Goal: Task Accomplishment & Management: Use online tool/utility

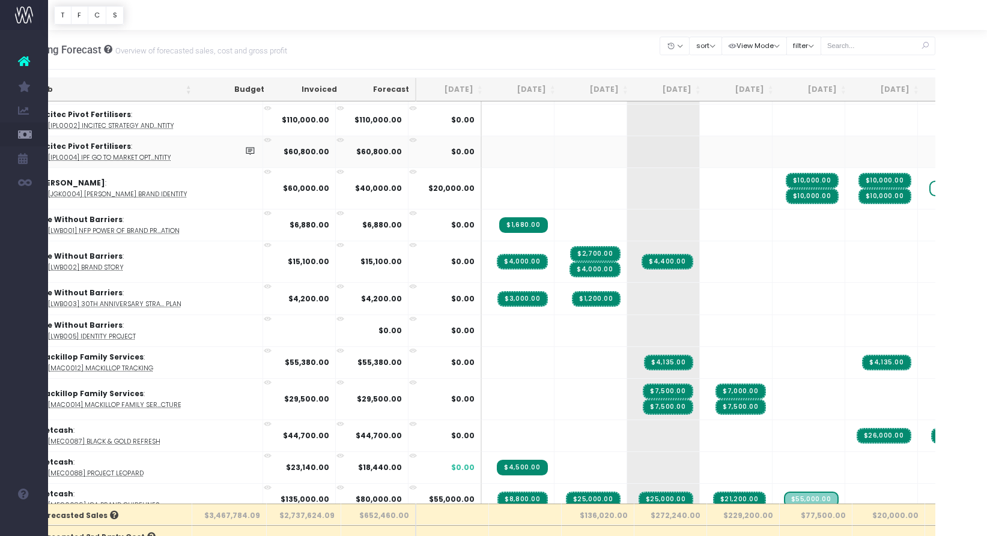
scroll to position [1702, 0]
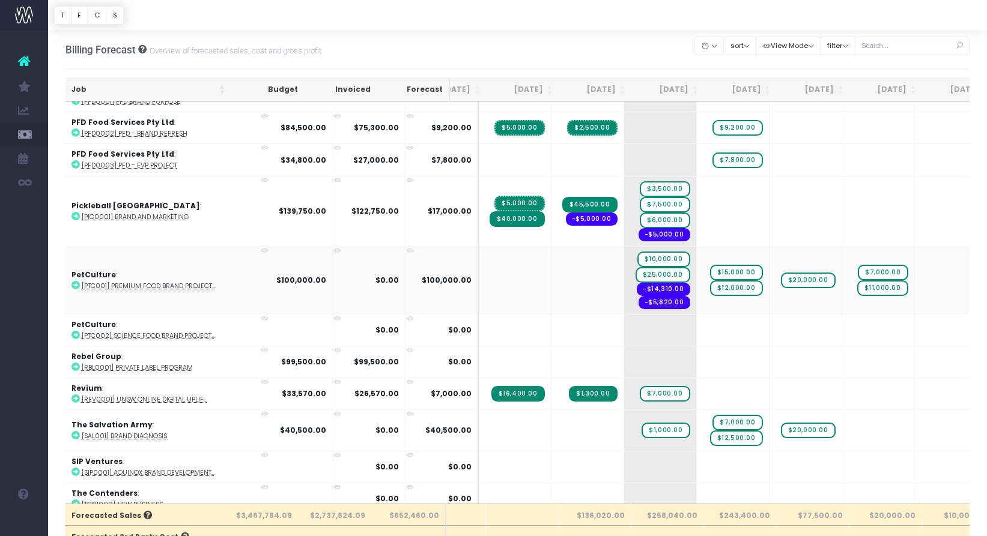
scroll to position [0, 65]
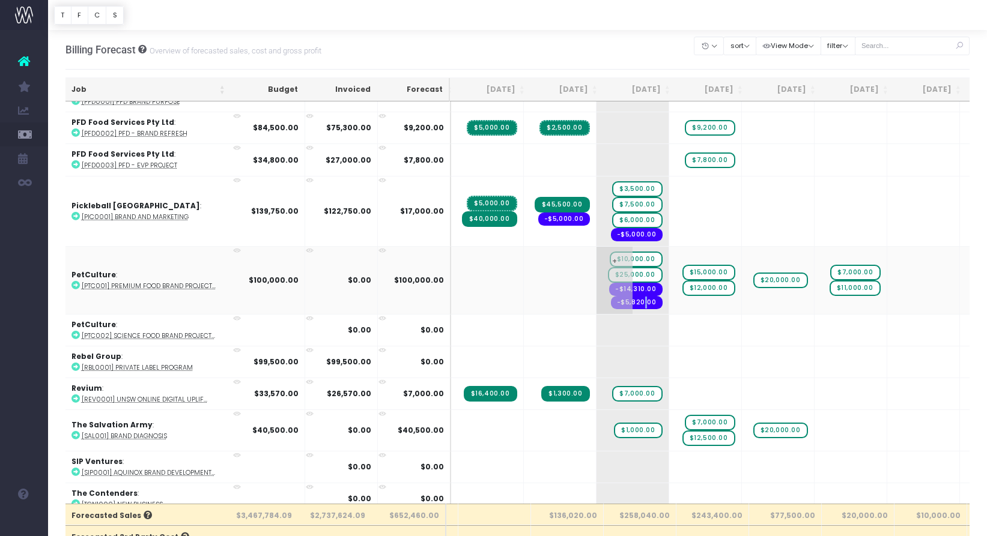
click at [611, 299] on span "-$5,820.00" at bounding box center [637, 302] width 52 height 13
click at [669, 302] on span "+" at bounding box center [687, 280] width 36 height 67
drag, startPoint x: 577, startPoint y: 291, endPoint x: 602, endPoint y: 303, distance: 27.7
click at [602, 303] on td "+ $10,000.00 $25,000.00 -$14,310.00 -$5,820.00" at bounding box center [633, 280] width 73 height 68
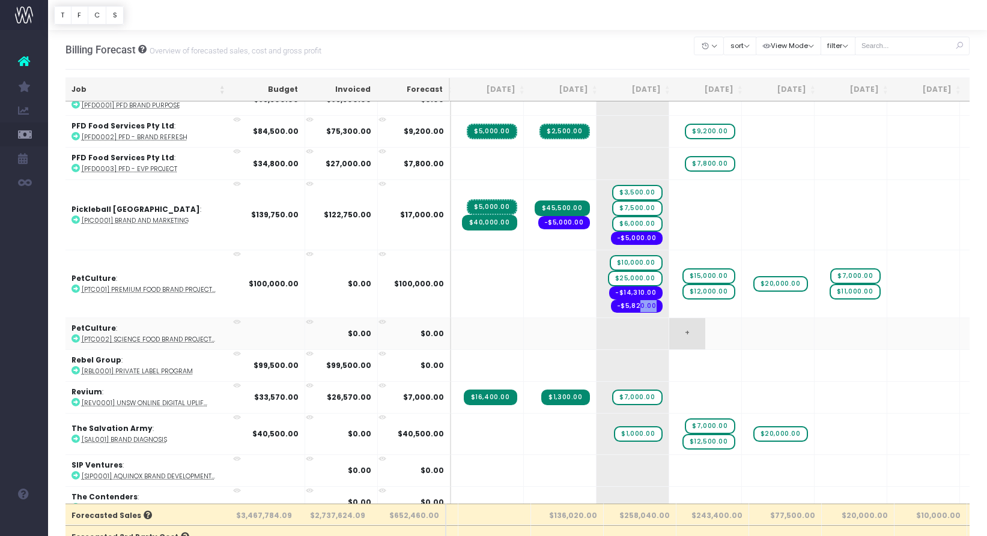
scroll to position [2220, 65]
click at [669, 319] on span "+" at bounding box center [687, 334] width 36 height 31
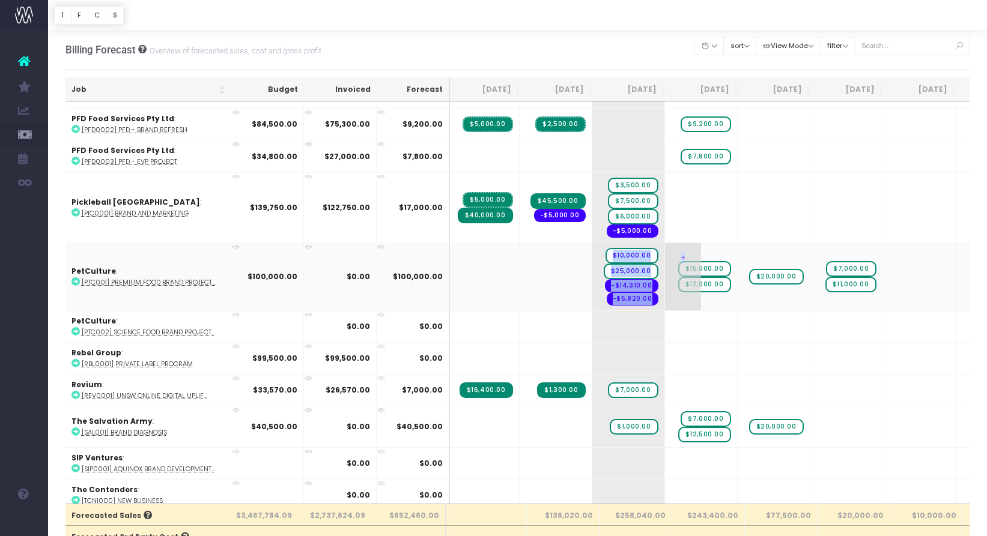
scroll to position [2227, 69]
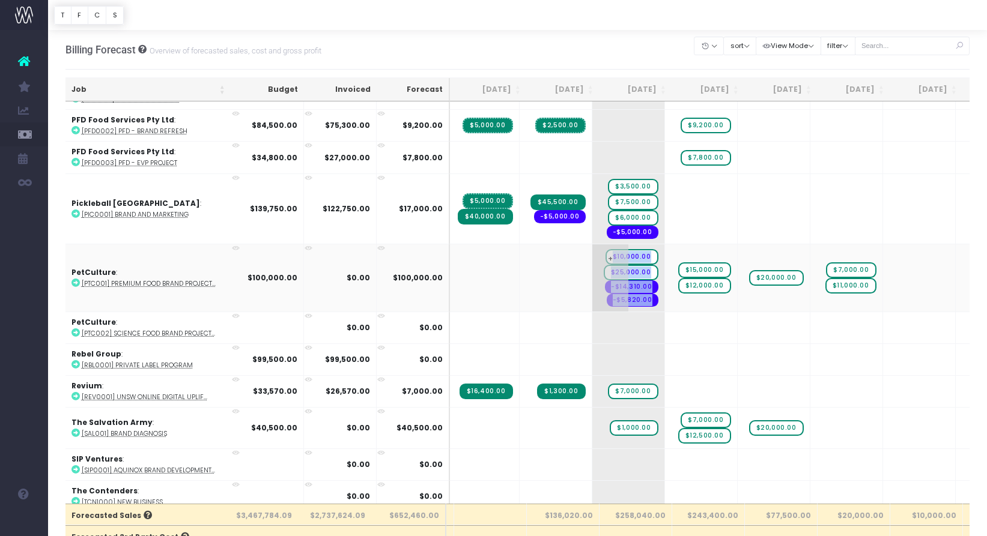
drag, startPoint x: 553, startPoint y: 302, endPoint x: 597, endPoint y: 293, distance: 44.1
click at [597, 293] on td "+ $10,000.00 $25,000.00 -$14,310.00 -$5,820.00" at bounding box center [628, 278] width 73 height 68
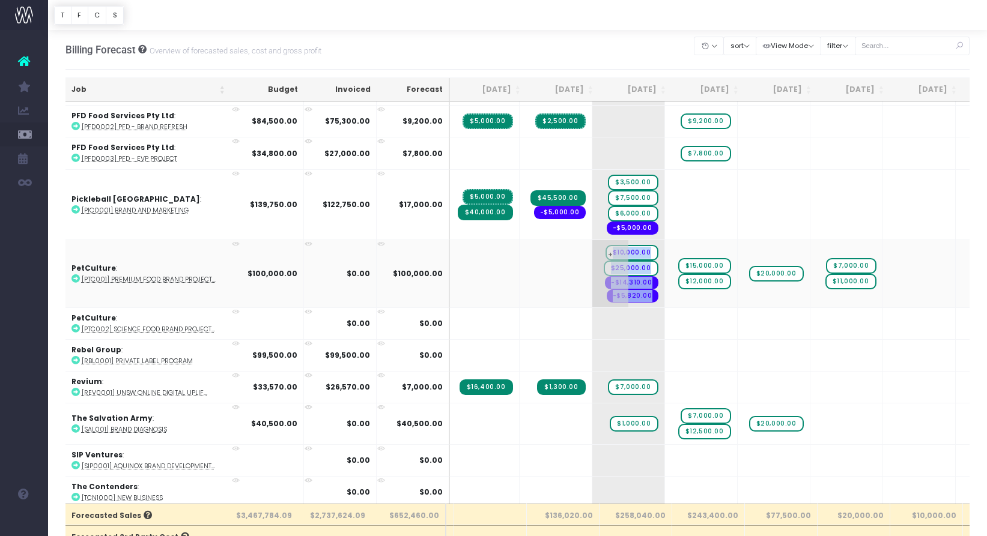
click at [592, 295] on td "+ $10,000.00 $25,000.00 -$14,310.00 -$5,820.00" at bounding box center [628, 274] width 73 height 68
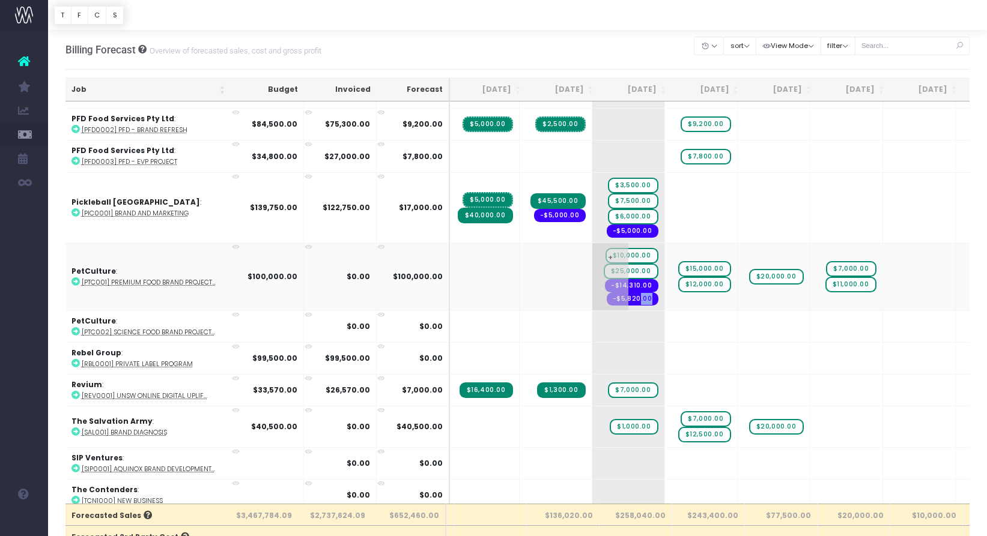
scroll to position [2230, 69]
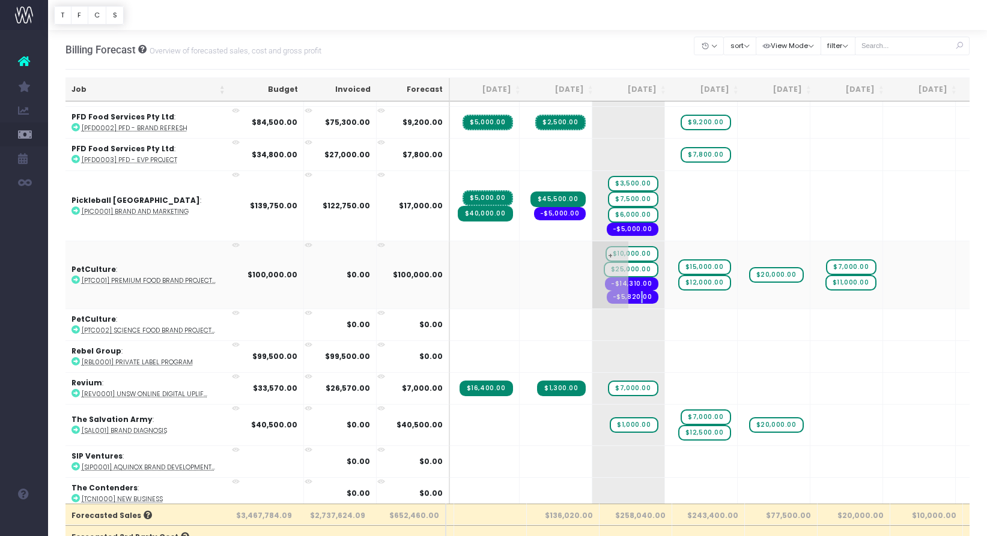
click at [607, 291] on span "-$5,820.00" at bounding box center [633, 297] width 52 height 13
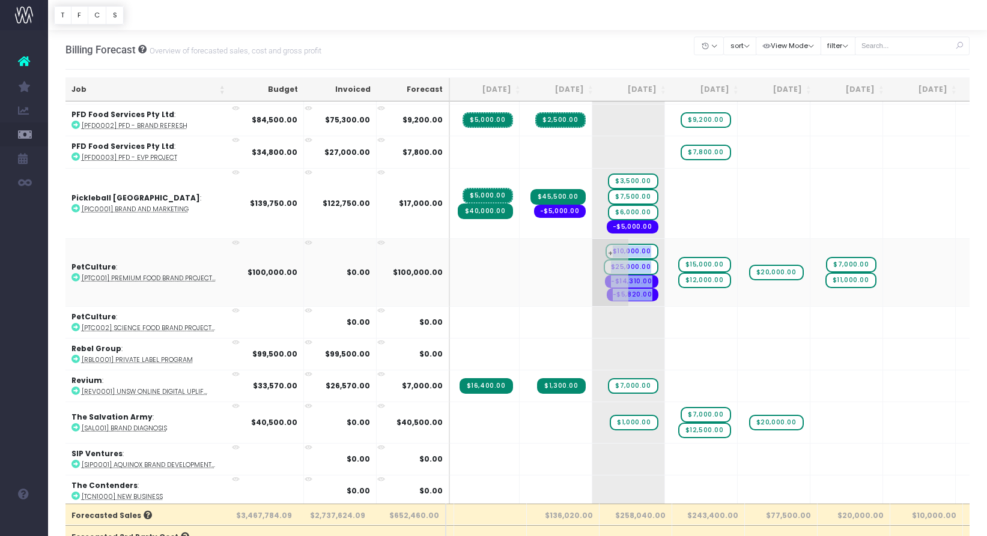
drag, startPoint x: 557, startPoint y: 285, endPoint x: 588, endPoint y: 291, distance: 30.5
click at [594, 293] on td "+ $10,000.00 $25,000.00 -$14,310.00 -$5,820.00" at bounding box center [628, 272] width 73 height 68
click at [607, 288] on span "-$5,820.00" at bounding box center [633, 294] width 52 height 13
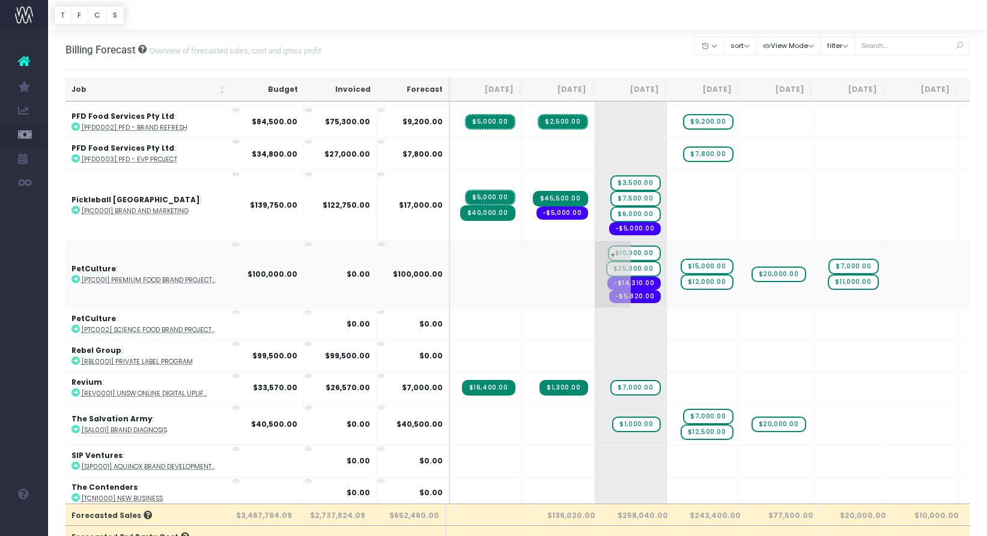
scroll to position [2236, 67]
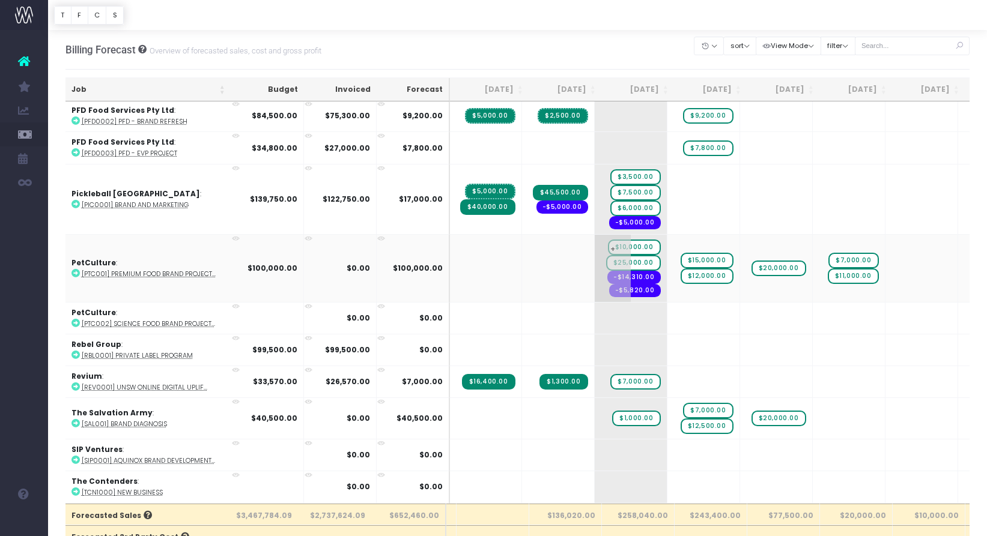
click at [609, 287] on span "-$5,820.00" at bounding box center [635, 290] width 52 height 13
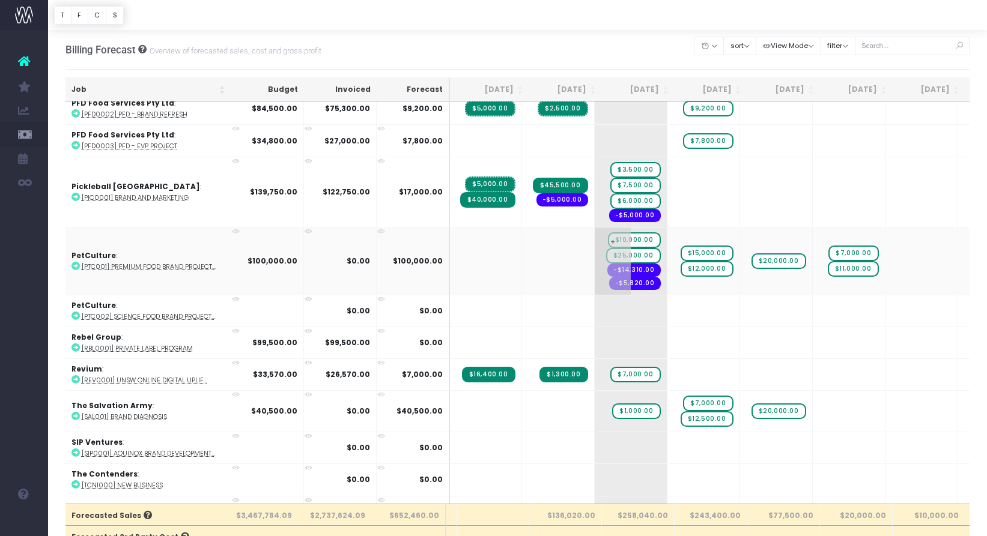
scroll to position [2246, 67]
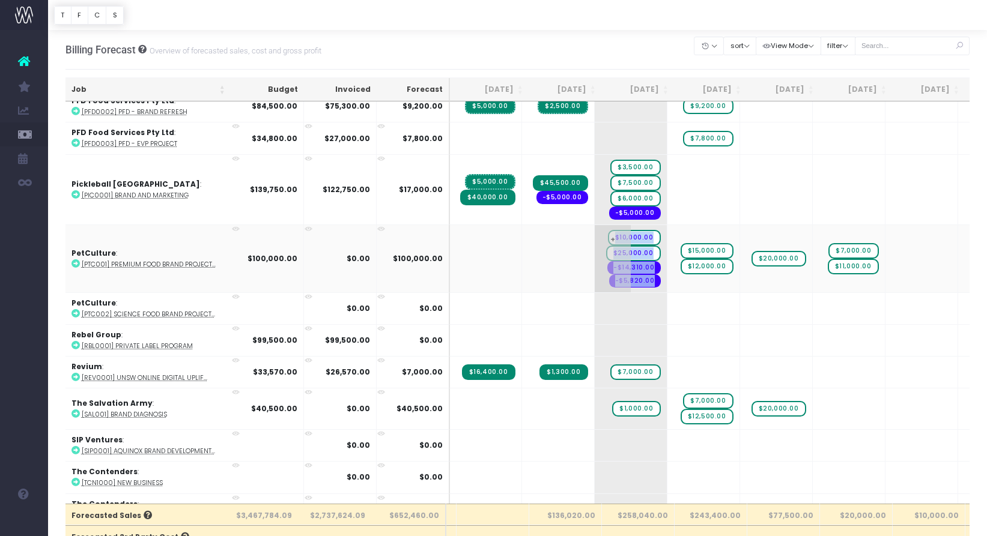
drag, startPoint x: 550, startPoint y: 282, endPoint x: 592, endPoint y: 279, distance: 41.6
click at [595, 279] on td "+ $10,000.00 $25,000.00 -$14,310.00 -$5,820.00" at bounding box center [631, 259] width 73 height 68
click at [609, 277] on span "-$5,820.00" at bounding box center [635, 281] width 52 height 13
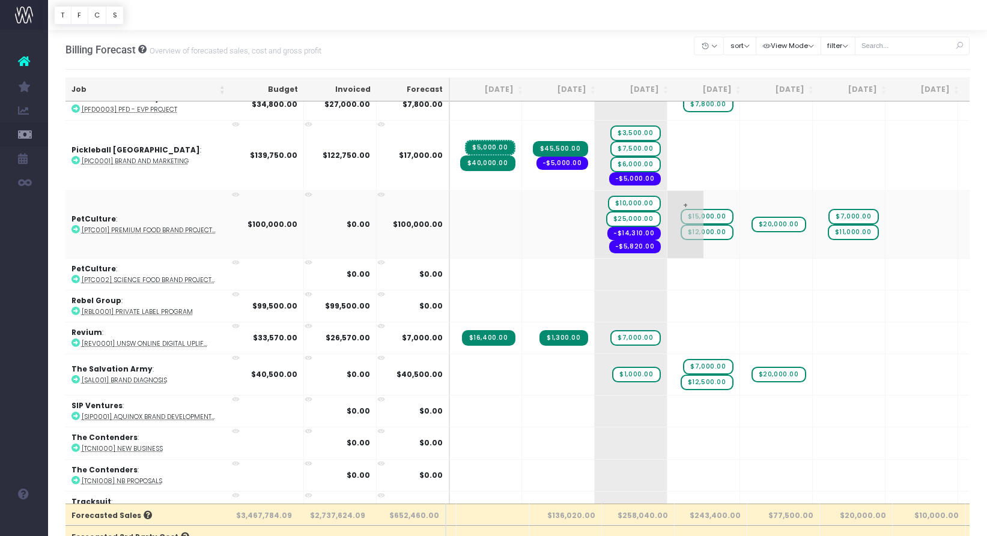
click at [667, 240] on span "+" at bounding box center [685, 224] width 36 height 67
click at [667, 198] on span "+" at bounding box center [685, 224] width 36 height 67
click at [667, 196] on span "+" at bounding box center [685, 224] width 36 height 67
drag, startPoint x: 591, startPoint y: 240, endPoint x: 610, endPoint y: 244, distance: 19.0
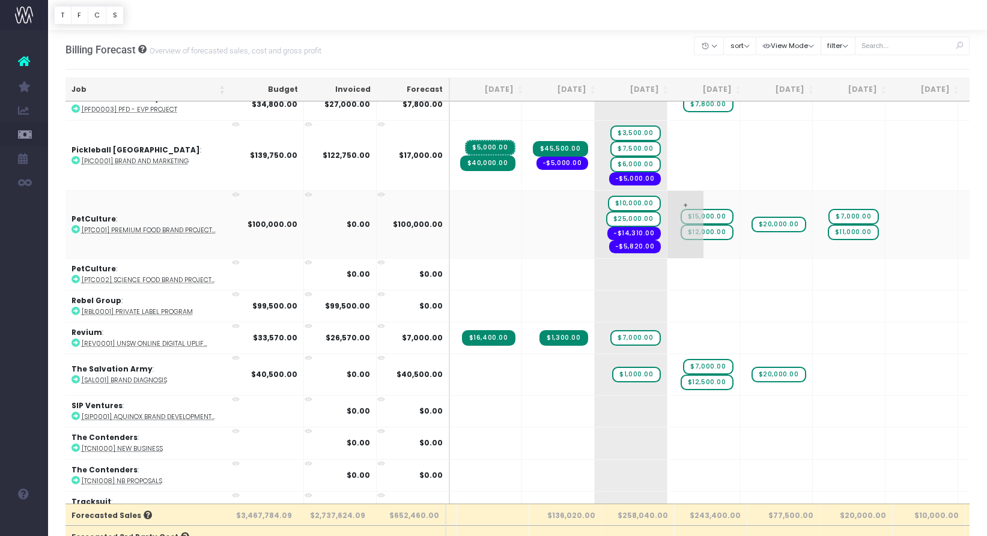
click at [625, 240] on tr "PetCulture : [PTC001] Premium Food Brand Project... $100,000.00 $0.00 $100,000.…" at bounding box center [733, 224] width 1468 height 68
